Goal: Navigation & Orientation: Go to known website

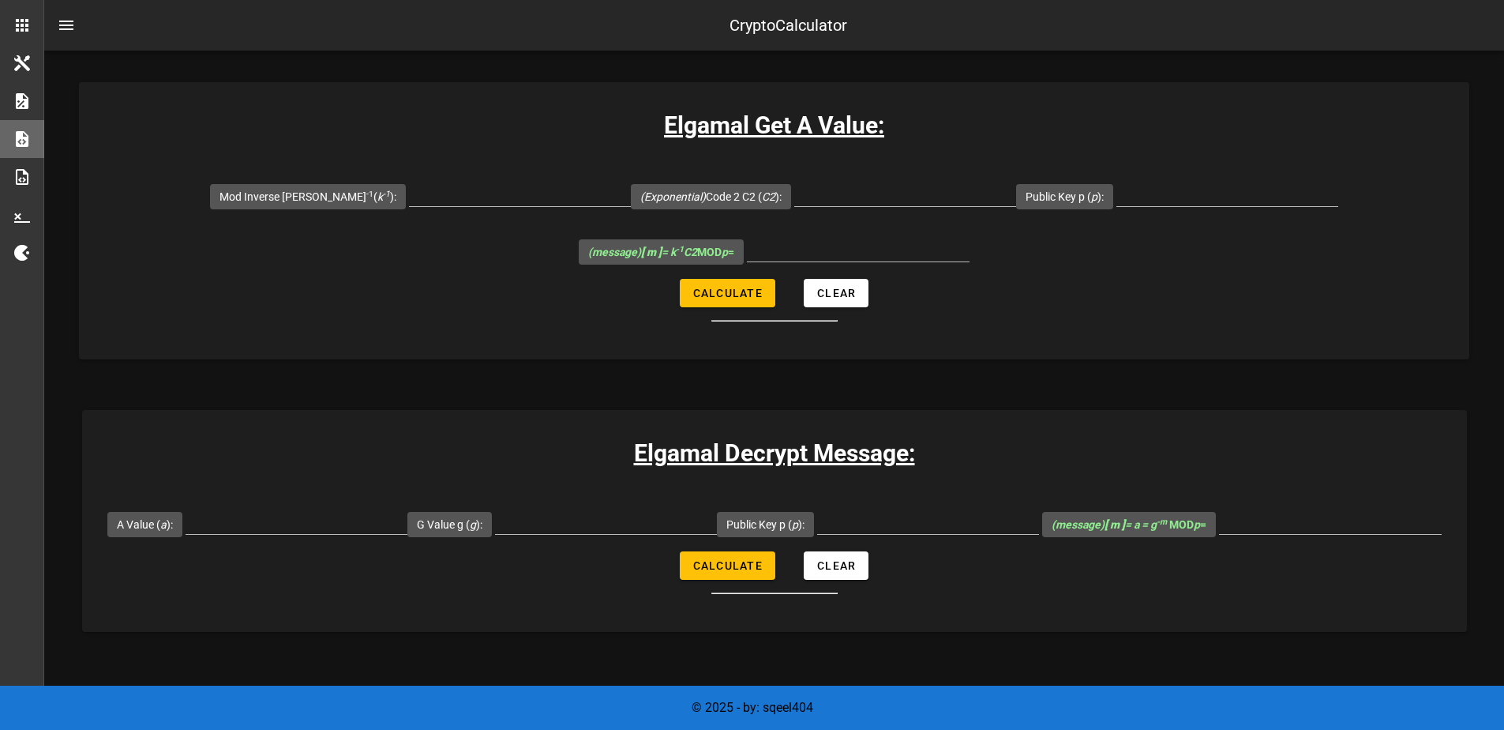
scroll to position [3661, 0]
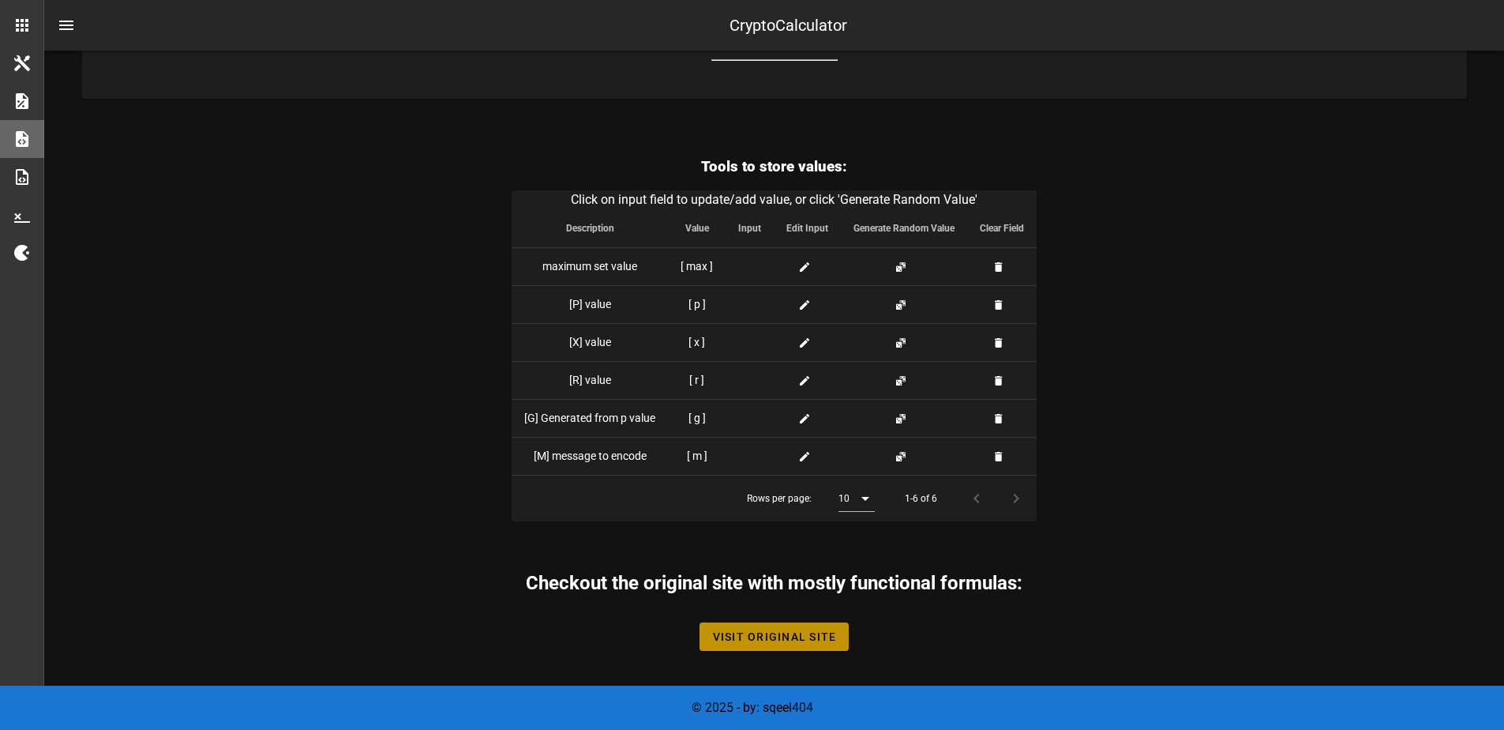
click at [765, 632] on span "Visit Original Site" at bounding box center [774, 636] width 125 height 13
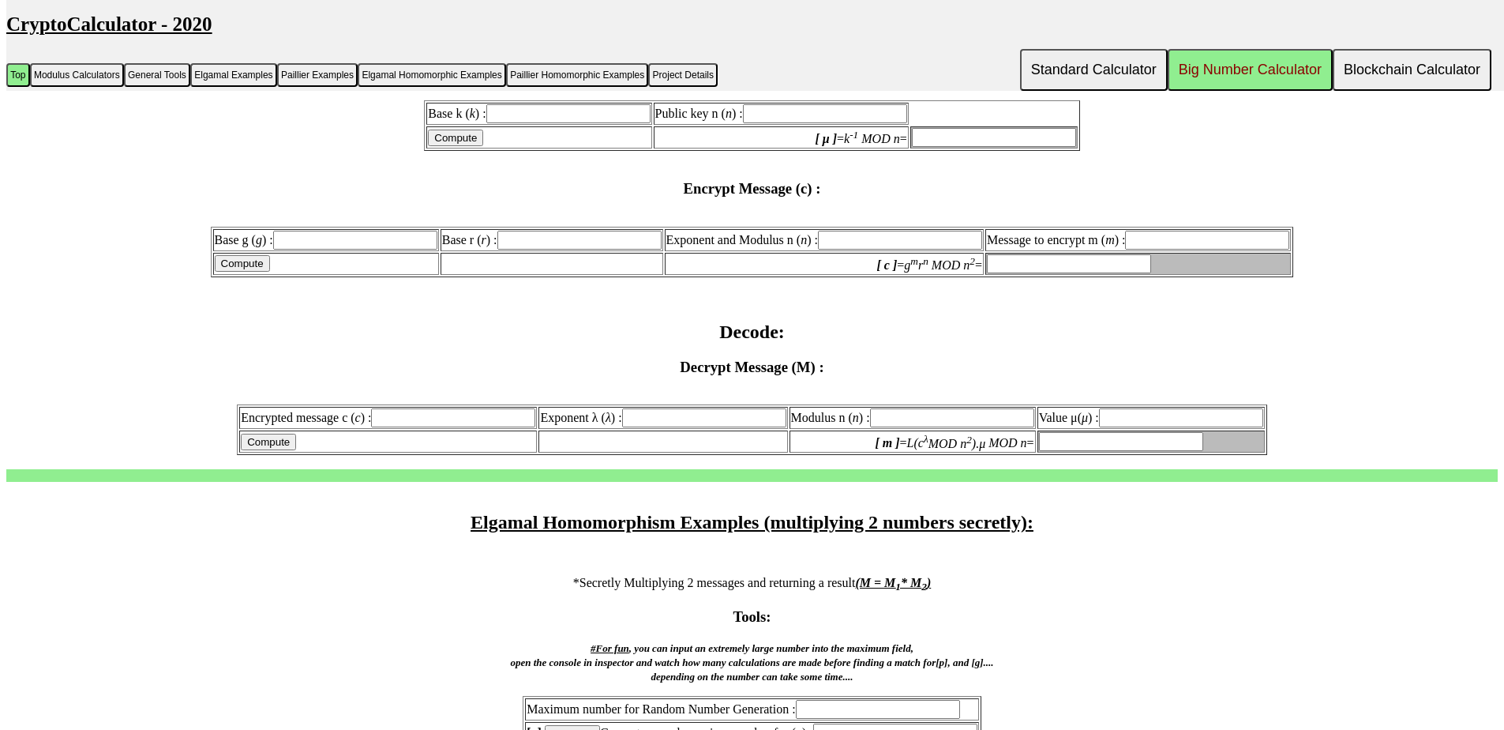
scroll to position [4440, 0]
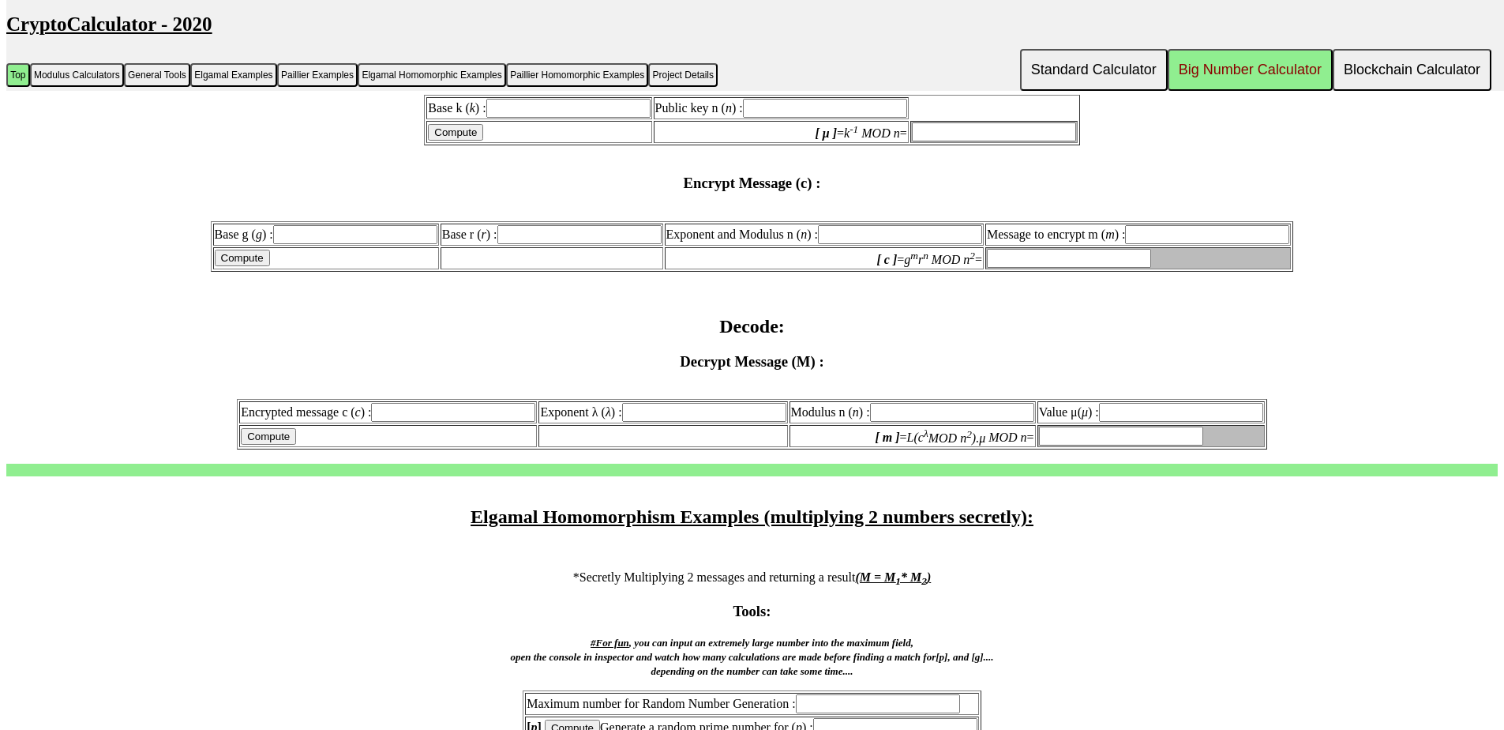
click at [388, 408] on input "text" at bounding box center [453, 412] width 164 height 19
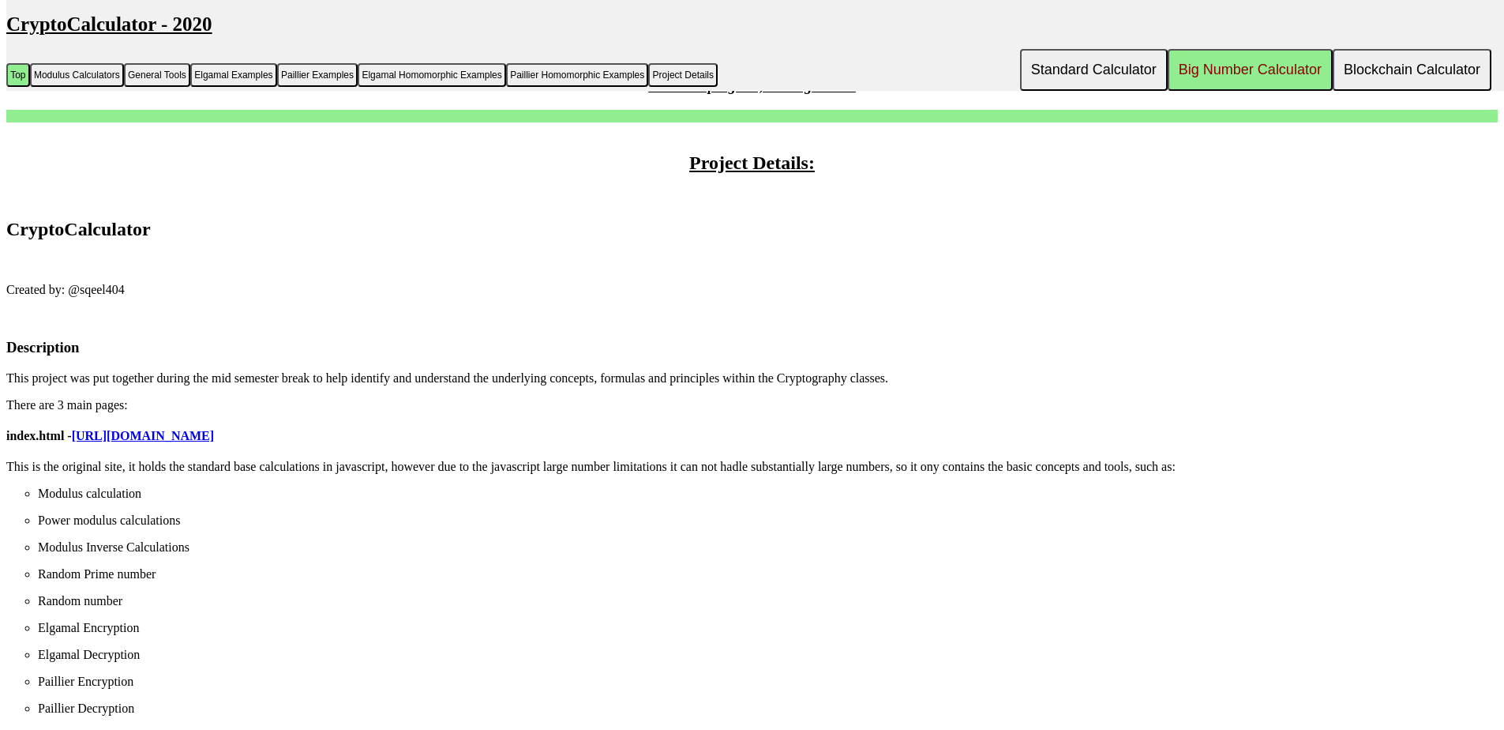
scroll to position [7330, 0]
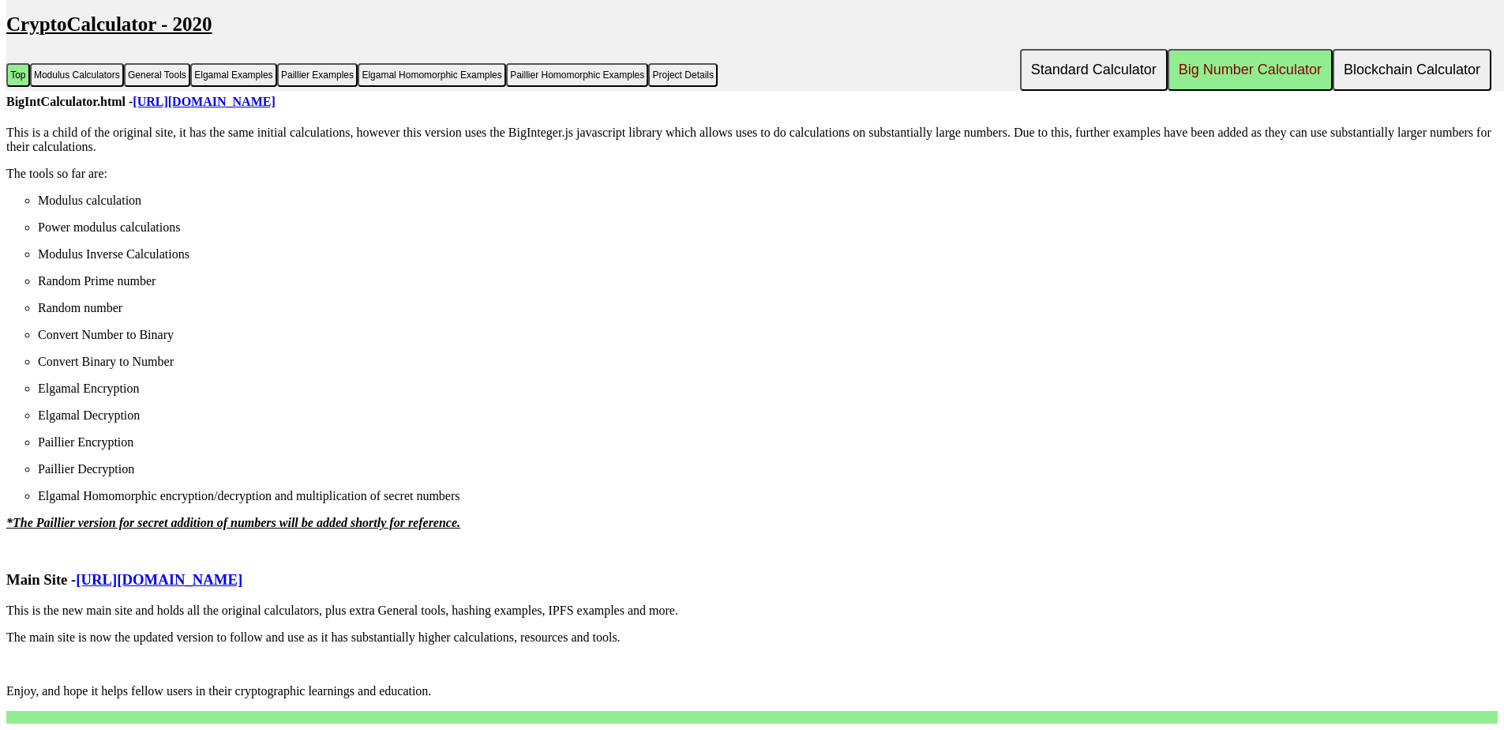
drag, startPoint x: 388, startPoint y: 408, endPoint x: 195, endPoint y: 642, distance: 303.4
click at [183, 584] on link "https://cryptocalc.com.au" at bounding box center [159, 579] width 167 height 17
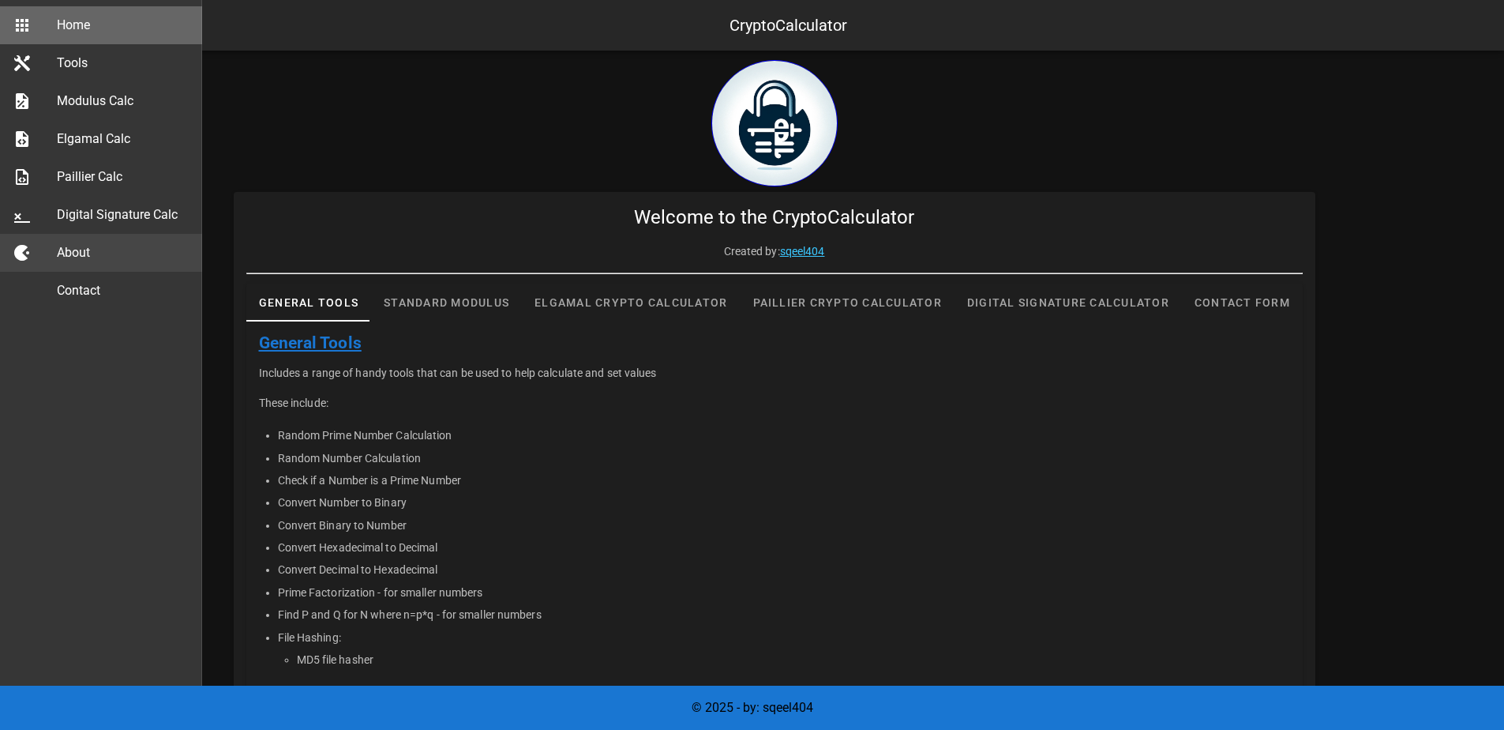
scroll to position [301, 0]
